Goal: Task Accomplishment & Management: Manage account settings

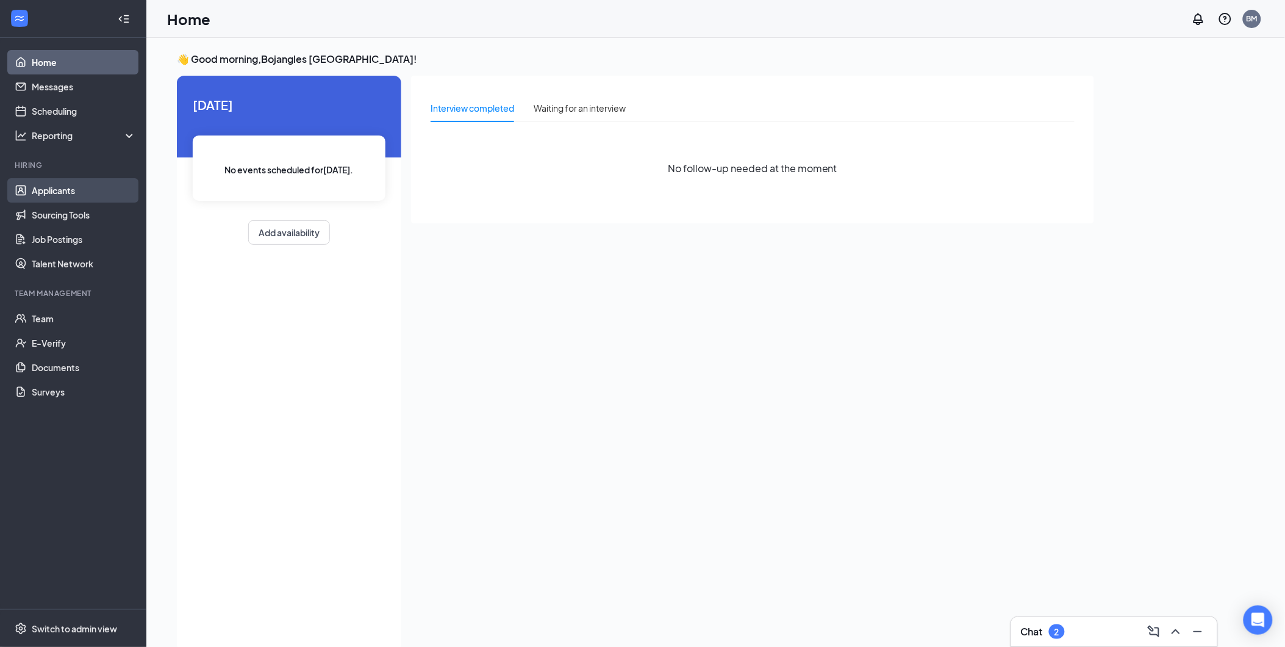
click at [52, 190] on link "Applicants" at bounding box center [84, 190] width 104 height 24
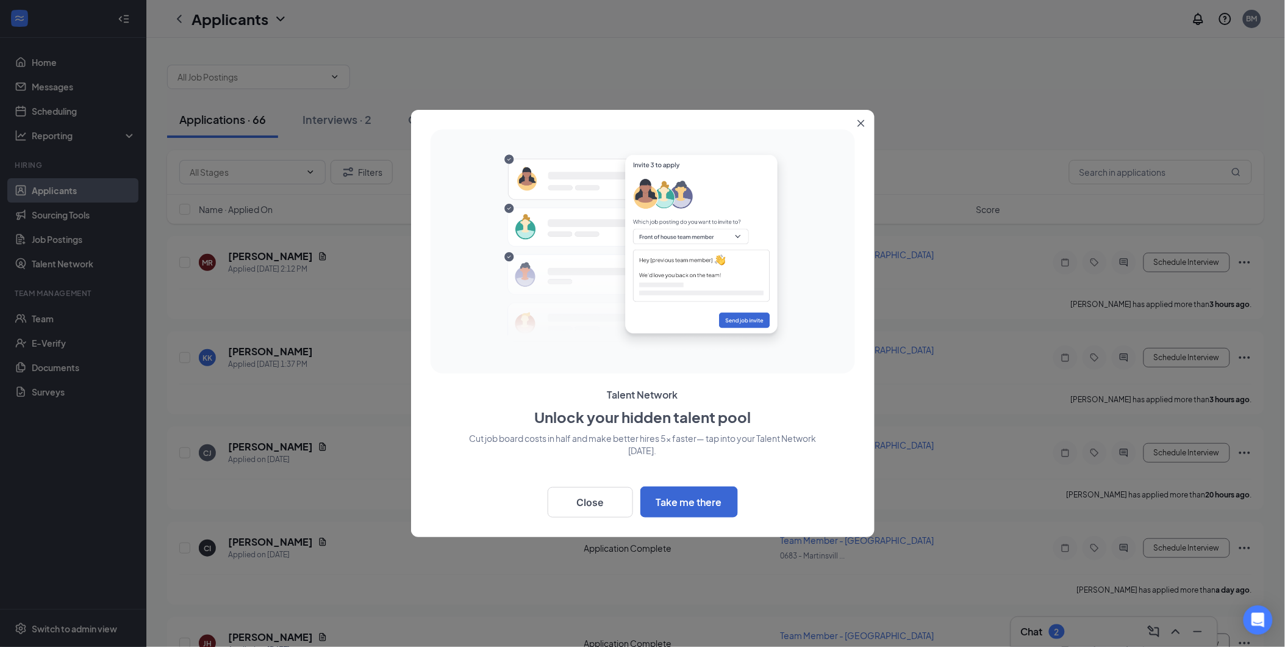
click at [861, 122] on icon "Close" at bounding box center [861, 123] width 7 height 7
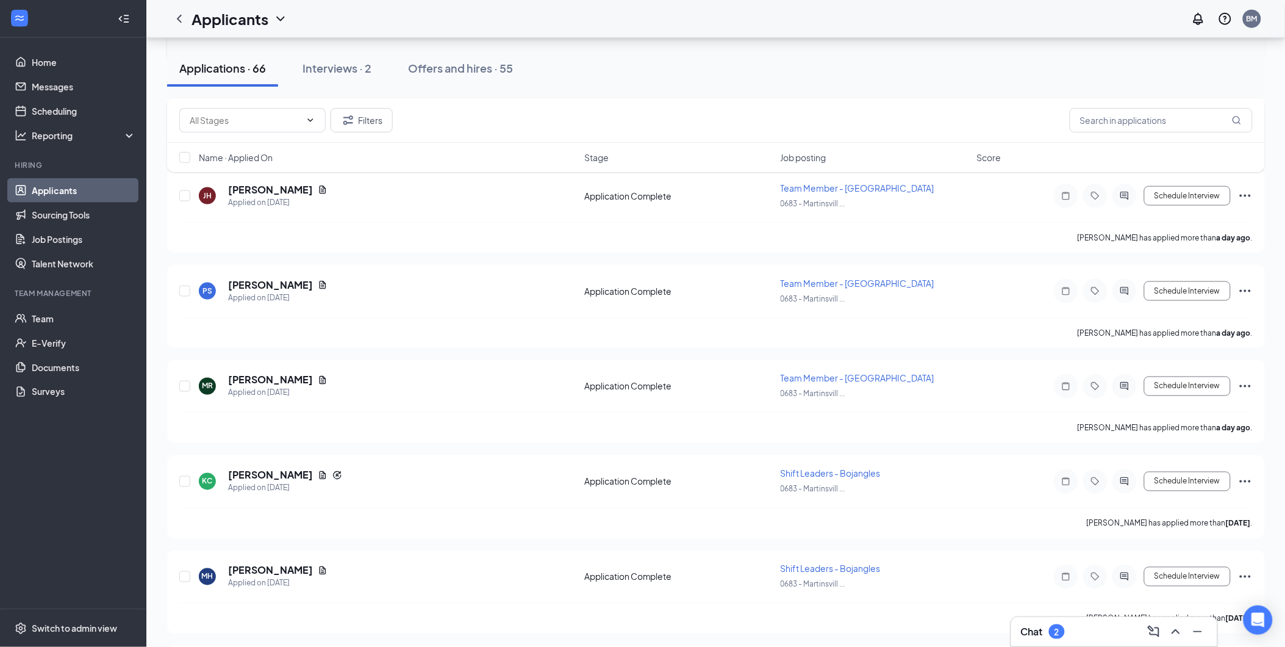
scroll to position [474, 0]
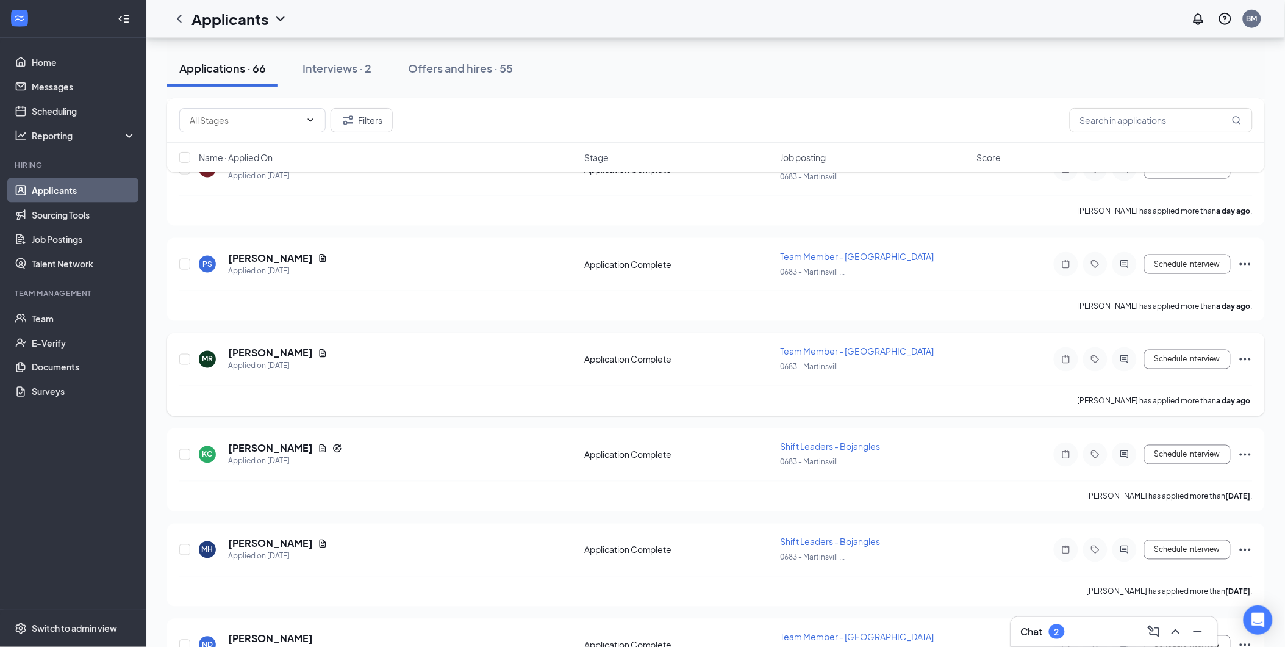
click at [1242, 354] on icon "Ellipses" at bounding box center [1245, 359] width 15 height 15
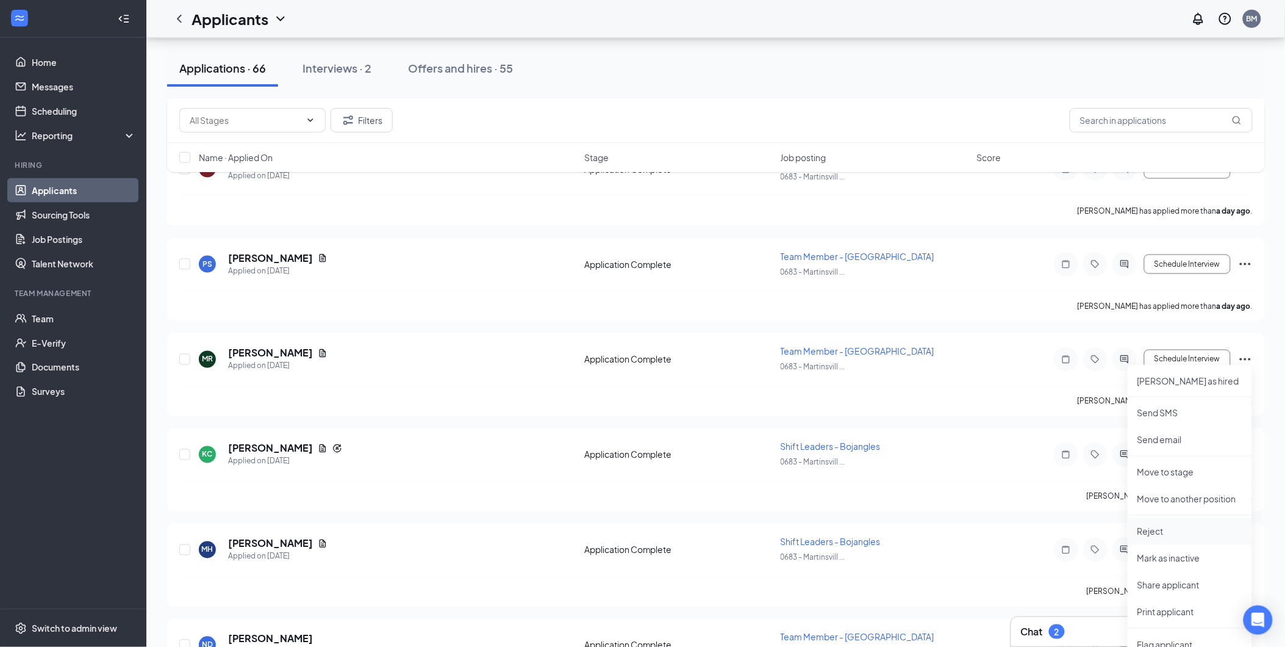
click at [1175, 529] on p "Reject" at bounding box center [1190, 531] width 105 height 12
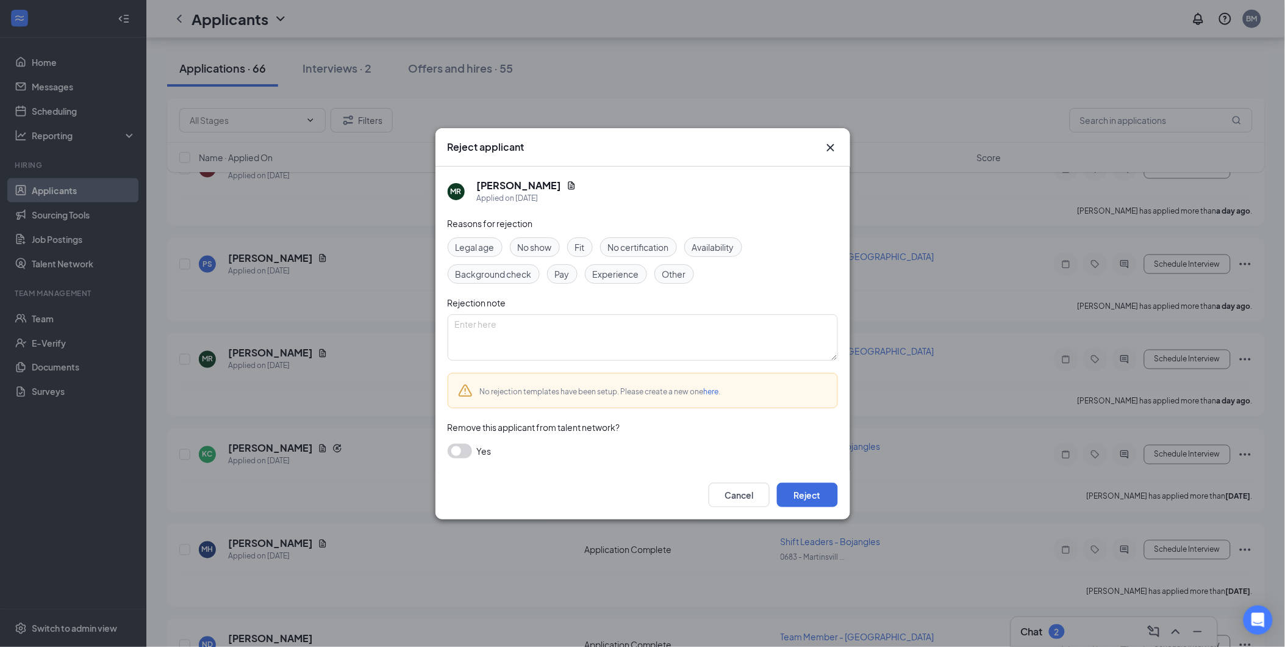
click at [584, 245] on span "Fit" at bounding box center [580, 246] width 10 height 13
click at [814, 501] on button "Reject" at bounding box center [807, 494] width 61 height 24
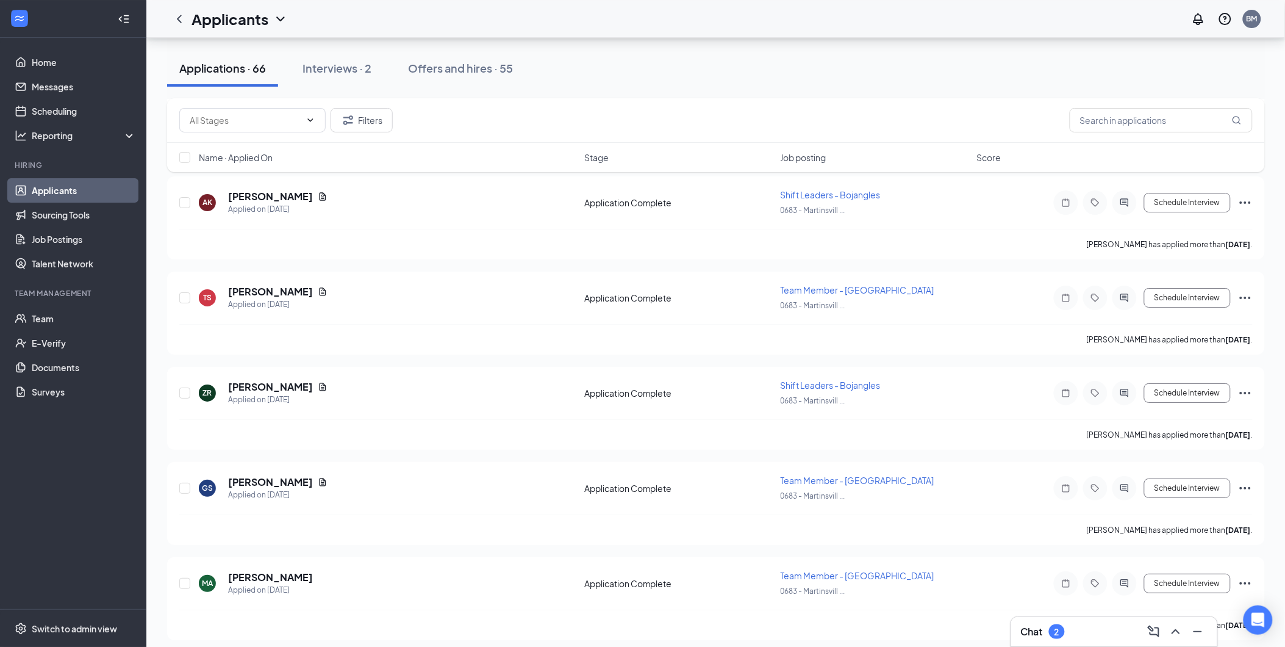
scroll to position [3117, 0]
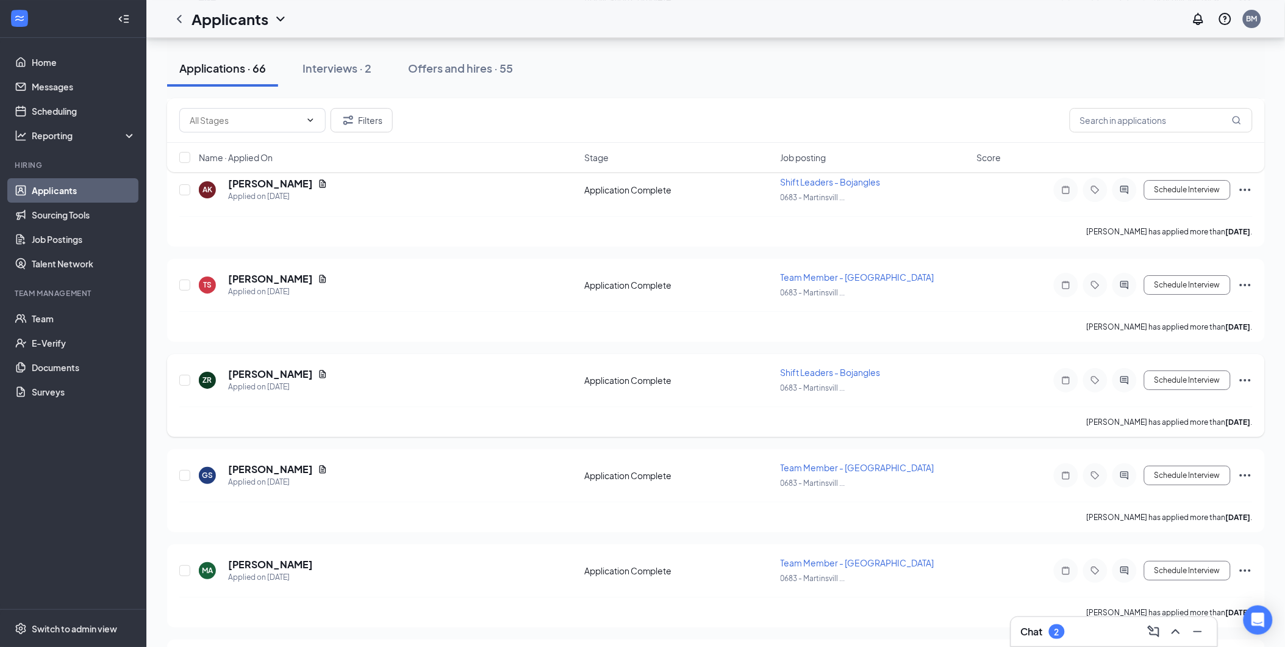
click at [1252, 373] on icon "Ellipses" at bounding box center [1245, 380] width 15 height 15
click at [1175, 529] on li "Reject" at bounding box center [1190, 538] width 124 height 27
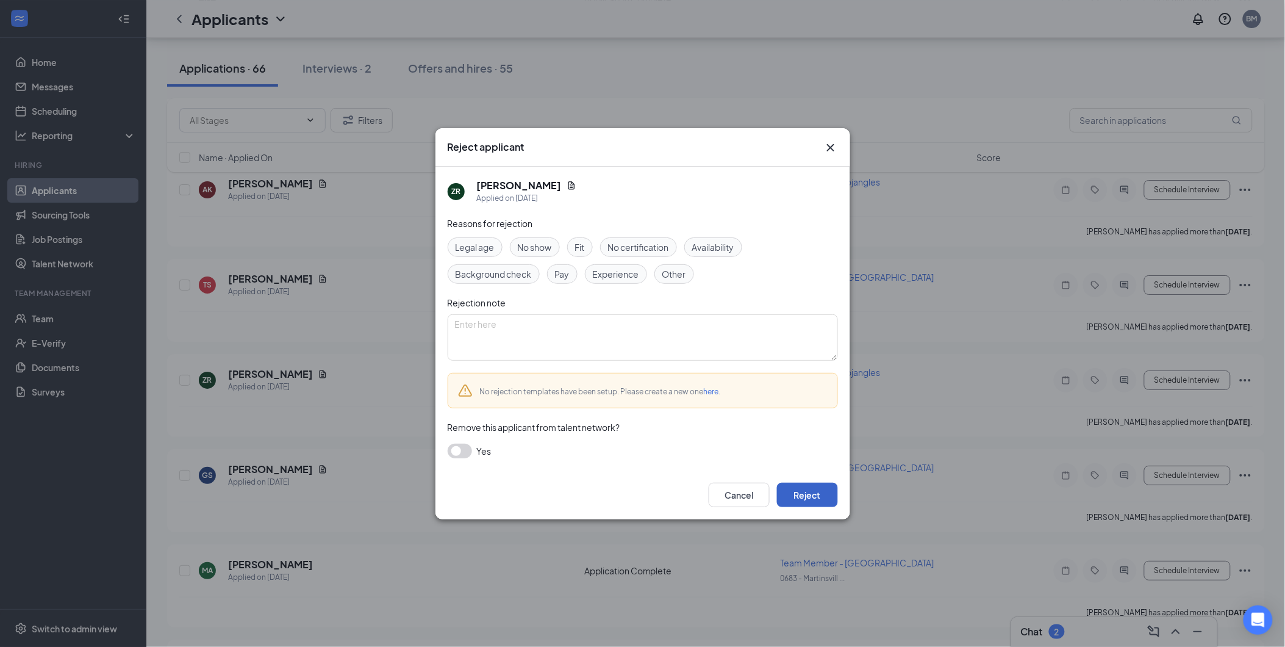
click at [820, 497] on button "Reject" at bounding box center [807, 494] width 61 height 24
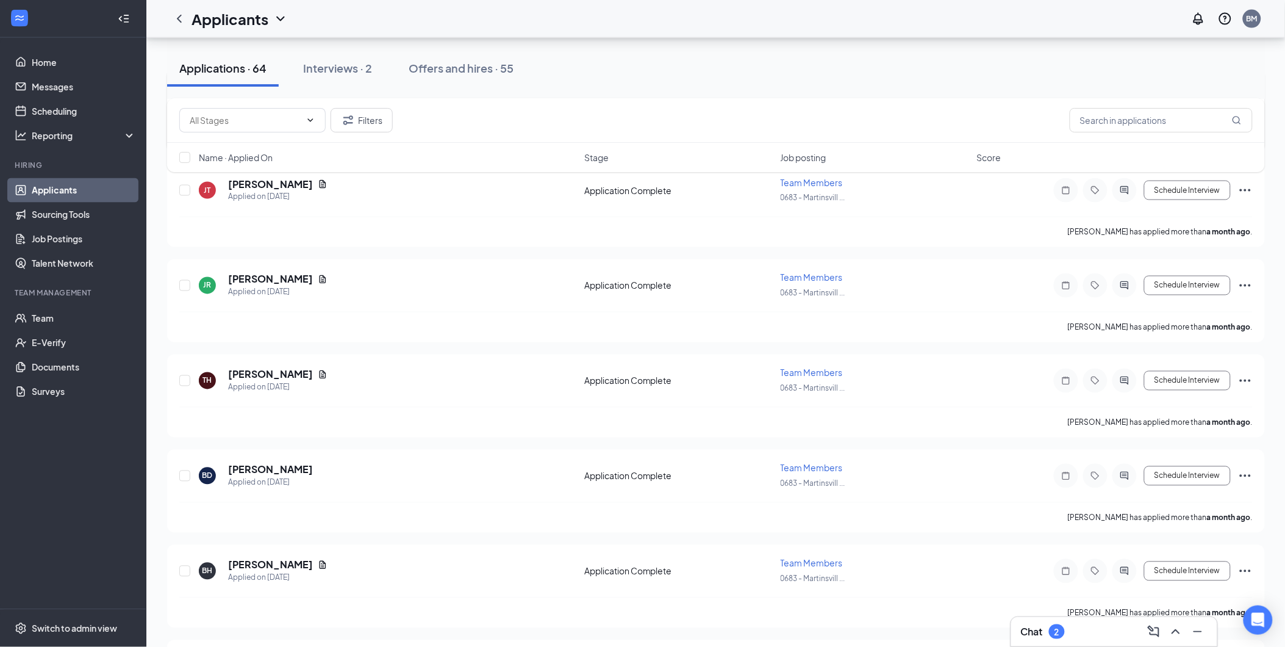
scroll to position [5650, 0]
